Goal: Transaction & Acquisition: Purchase product/service

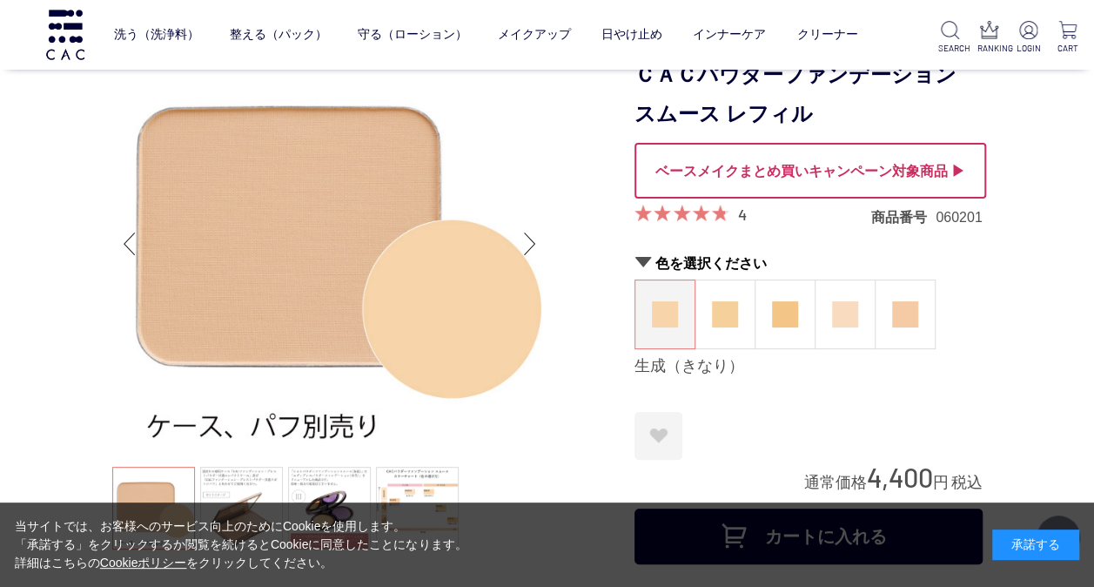
scroll to position [299, 0]
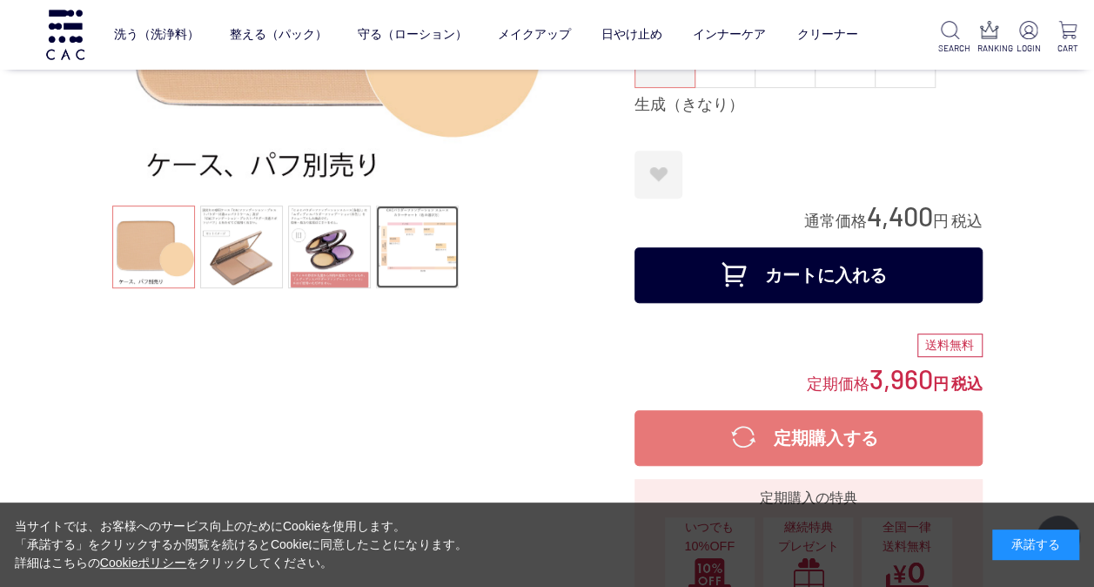
click at [385, 261] on link at bounding box center [417, 246] width 83 height 83
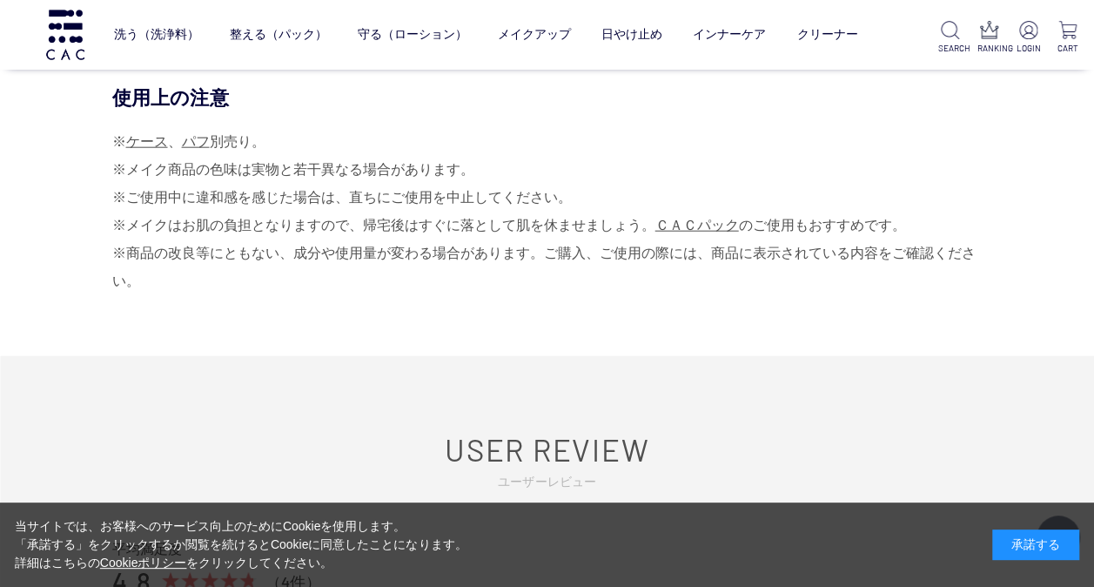
scroll to position [2071, 0]
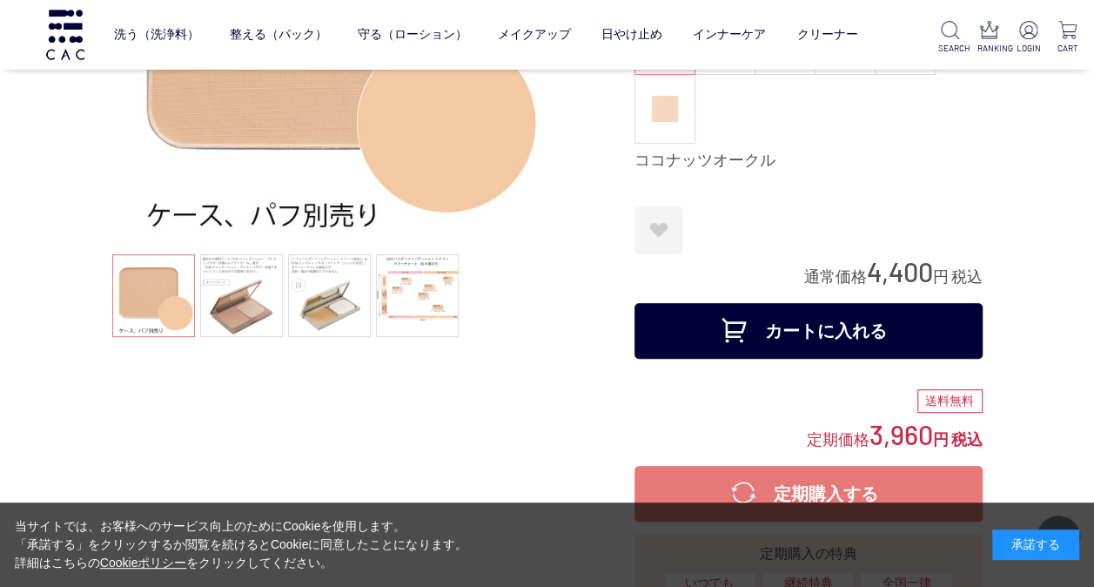
scroll to position [261, 0]
